Goal: Task Accomplishment & Management: Use online tool/utility

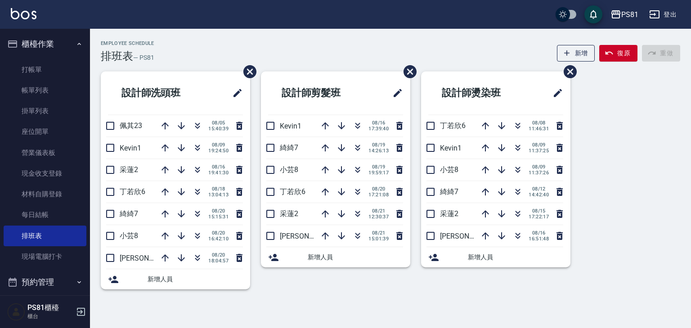
scroll to position [90, 0]
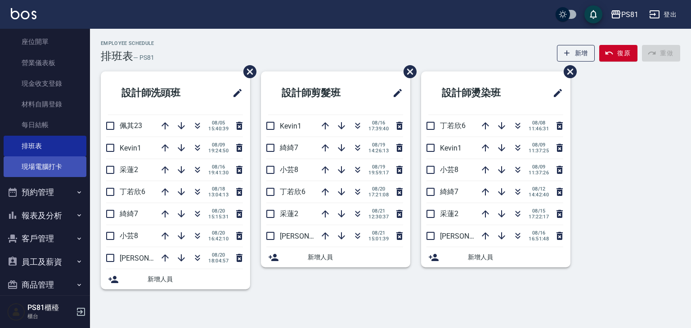
click at [52, 164] on link "現場電腦打卡" at bounding box center [45, 167] width 83 height 21
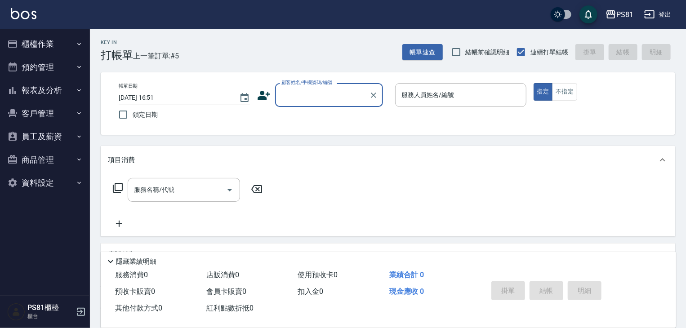
click at [70, 87] on button "報表及分析" at bounding box center [45, 90] width 83 height 23
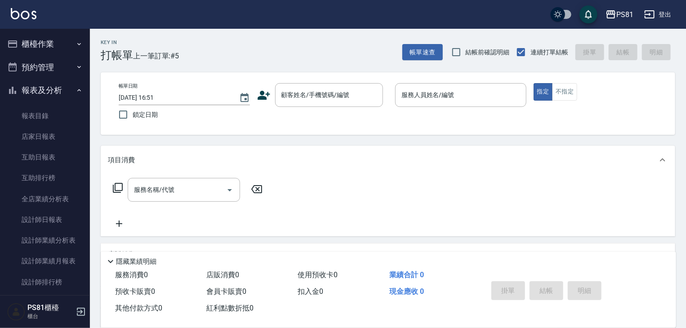
click at [45, 40] on button "櫃檯作業" at bounding box center [45, 43] width 83 height 23
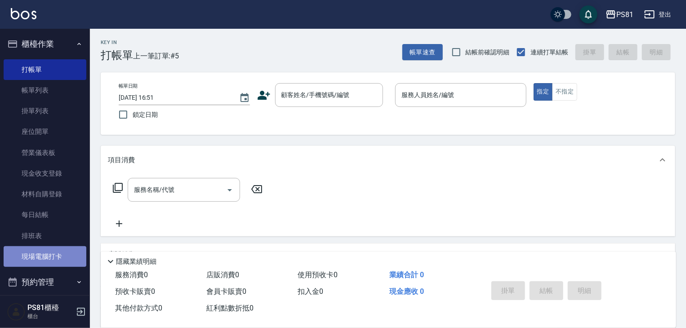
click at [60, 251] on link "現場電腦打卡" at bounding box center [45, 257] width 83 height 21
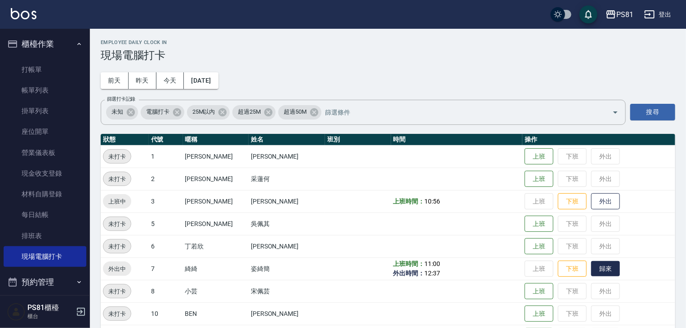
click at [592, 272] on button "歸來" at bounding box center [606, 269] width 29 height 16
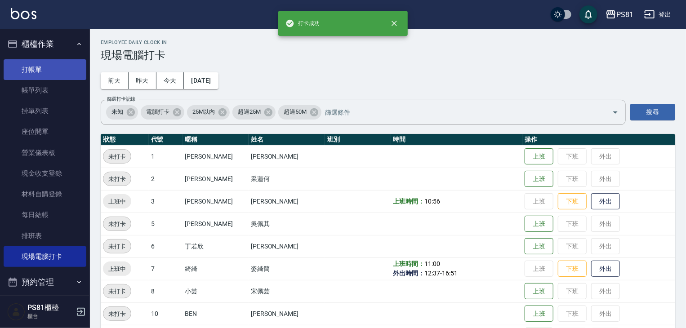
click at [63, 76] on link "打帳單" at bounding box center [45, 69] width 83 height 21
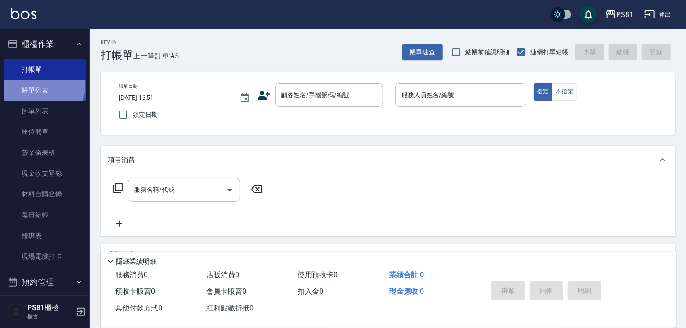
click at [40, 86] on link "帳單列表" at bounding box center [45, 90] width 83 height 21
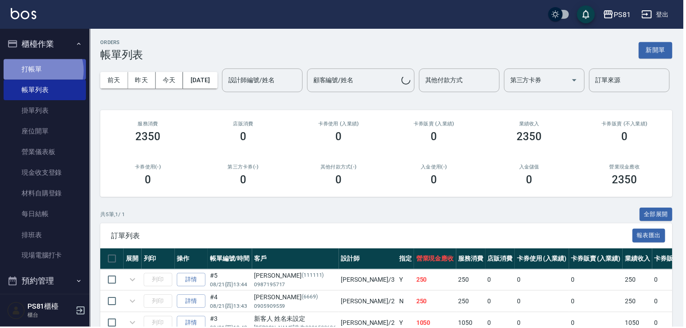
click at [40, 71] on link "打帳單" at bounding box center [45, 69] width 83 height 21
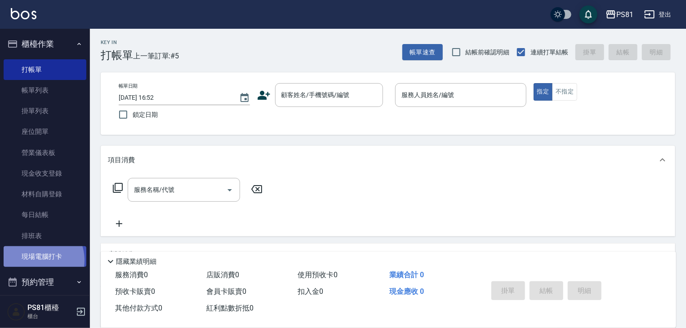
click at [36, 260] on link "現場電腦打卡" at bounding box center [45, 257] width 83 height 21
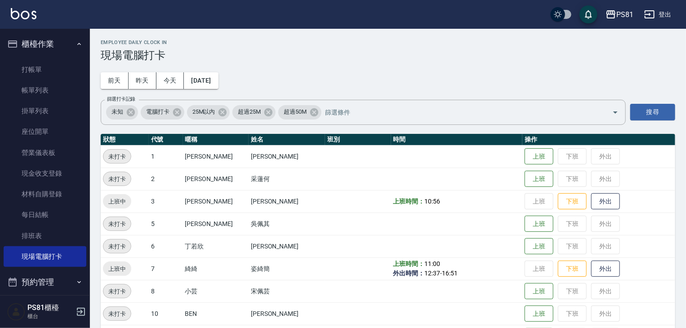
click at [327, 231] on td at bounding box center [358, 224] width 66 height 22
click at [26, 227] on link "排班表" at bounding box center [45, 236] width 83 height 21
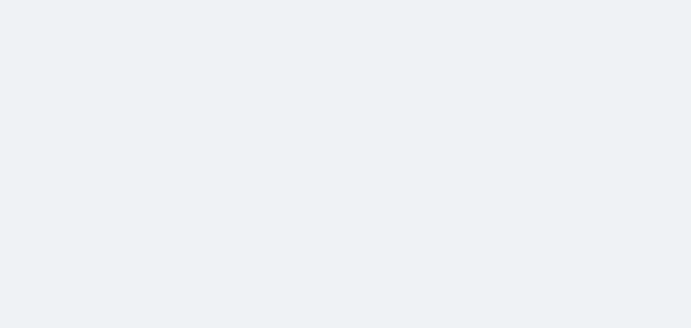
click at [30, 0] on html at bounding box center [345, 0] width 691 height 0
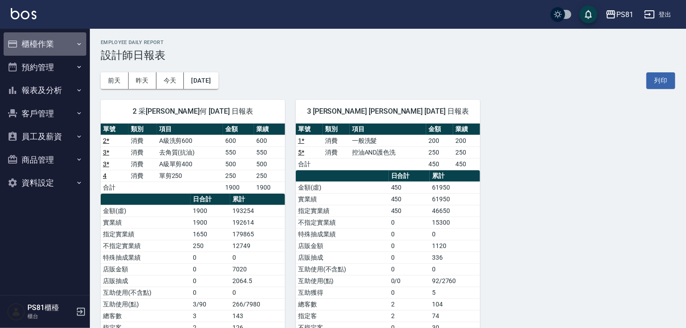
click at [56, 49] on button "櫃檯作業" at bounding box center [45, 43] width 83 height 23
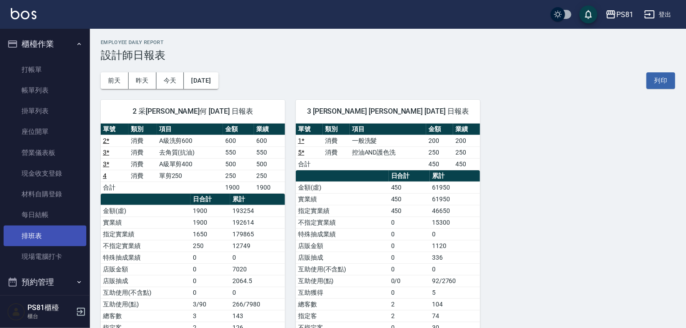
click at [62, 227] on link "排班表" at bounding box center [45, 236] width 83 height 21
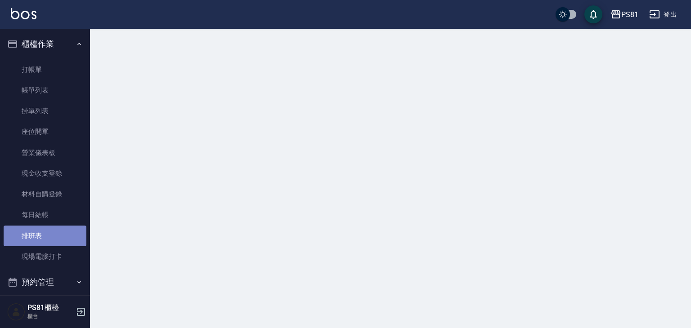
click at [62, 227] on link "排班表" at bounding box center [45, 236] width 83 height 21
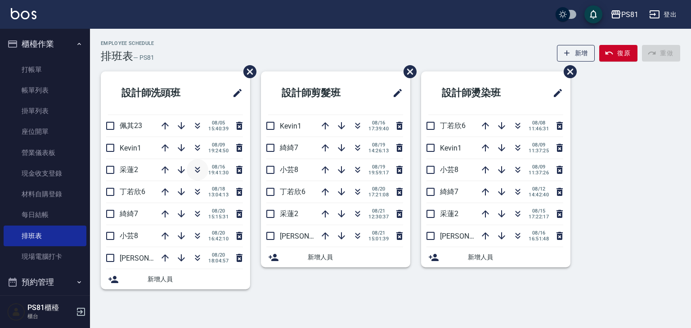
click at [198, 168] on icon "button" at bounding box center [197, 168] width 5 height 3
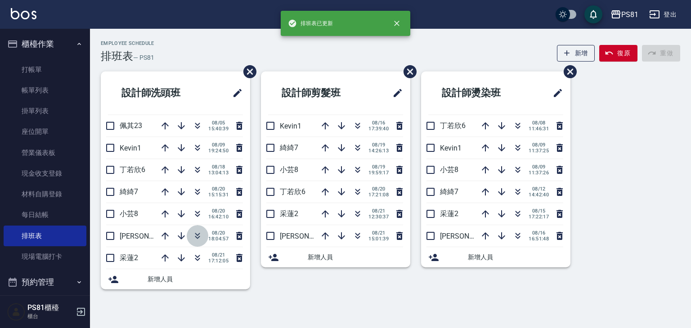
click at [197, 240] on icon "button" at bounding box center [197, 236] width 11 height 11
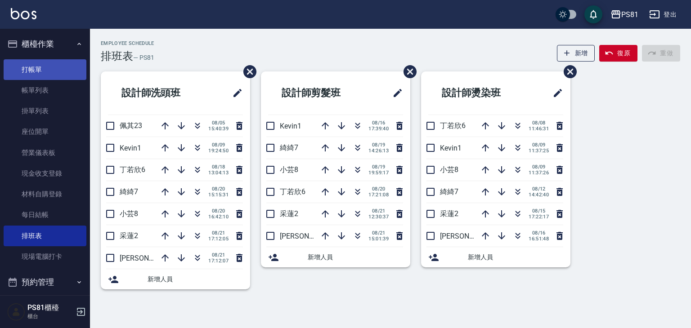
click at [56, 64] on link "打帳單" at bounding box center [45, 69] width 83 height 21
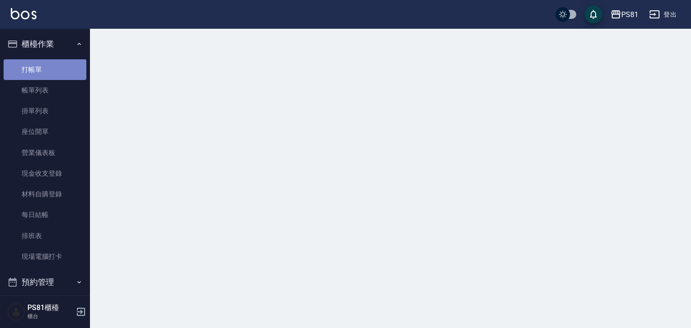
click at [58, 64] on link "打帳單" at bounding box center [45, 69] width 83 height 21
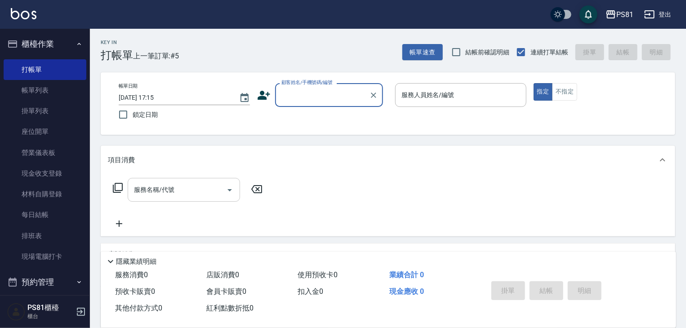
click at [208, 195] on input "服務名稱/代號" at bounding box center [177, 190] width 91 height 16
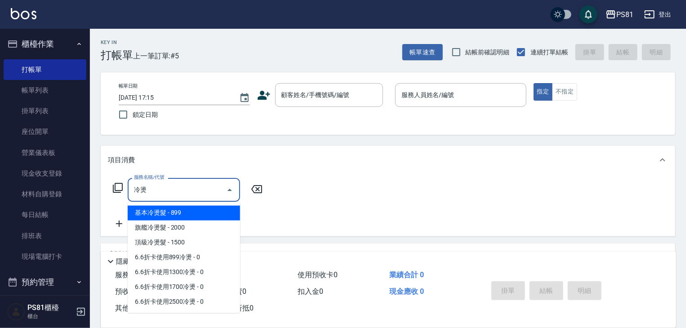
type input "冷燙"
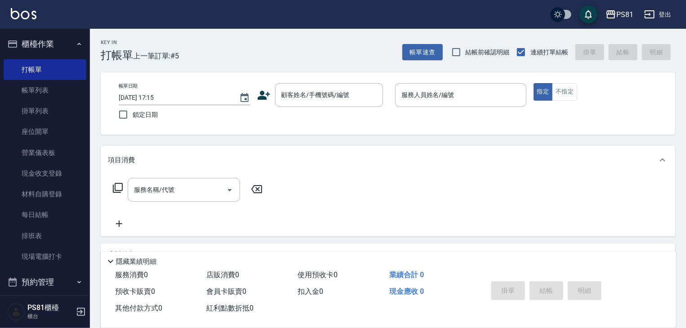
click at [323, 190] on div "服務名稱/代號 服務名稱/代號" at bounding box center [388, 206] width 575 height 62
